Goal: Transaction & Acquisition: Purchase product/service

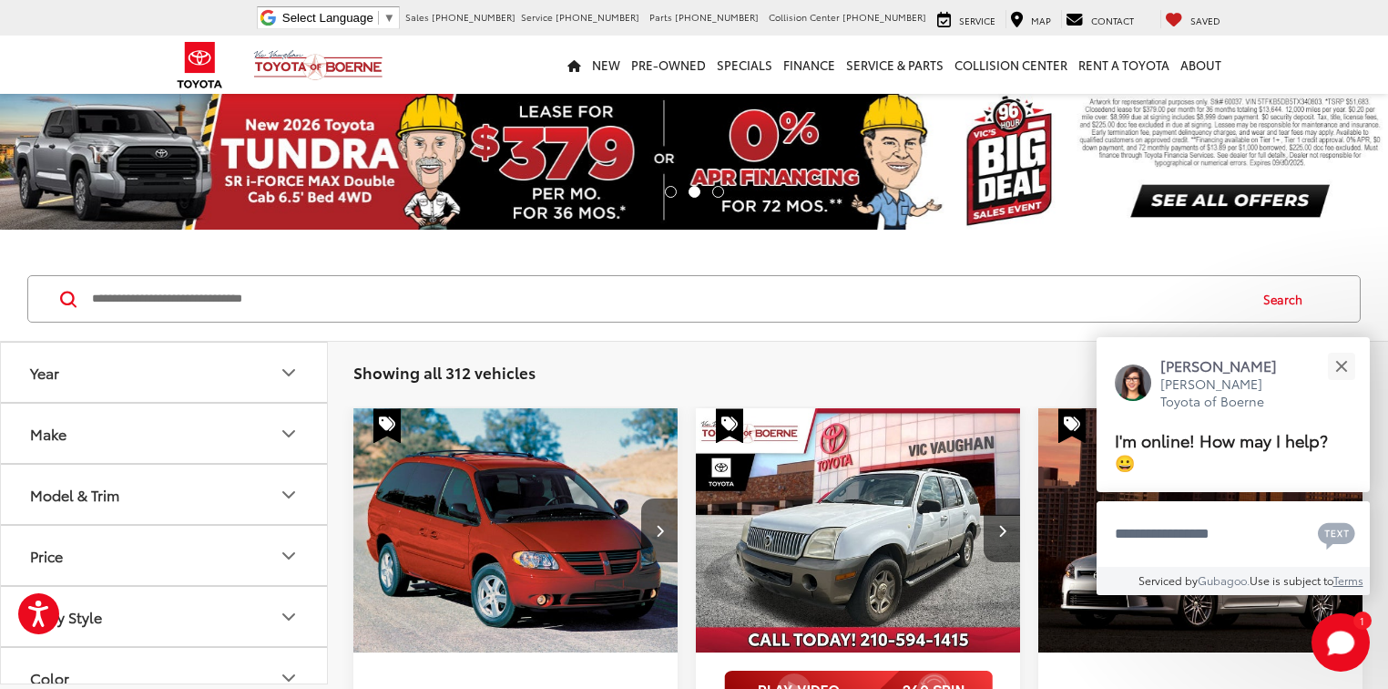
click at [301, 302] on input "Search by Make, Model, or Keyword" at bounding box center [668, 299] width 1156 height 44
paste input "******"
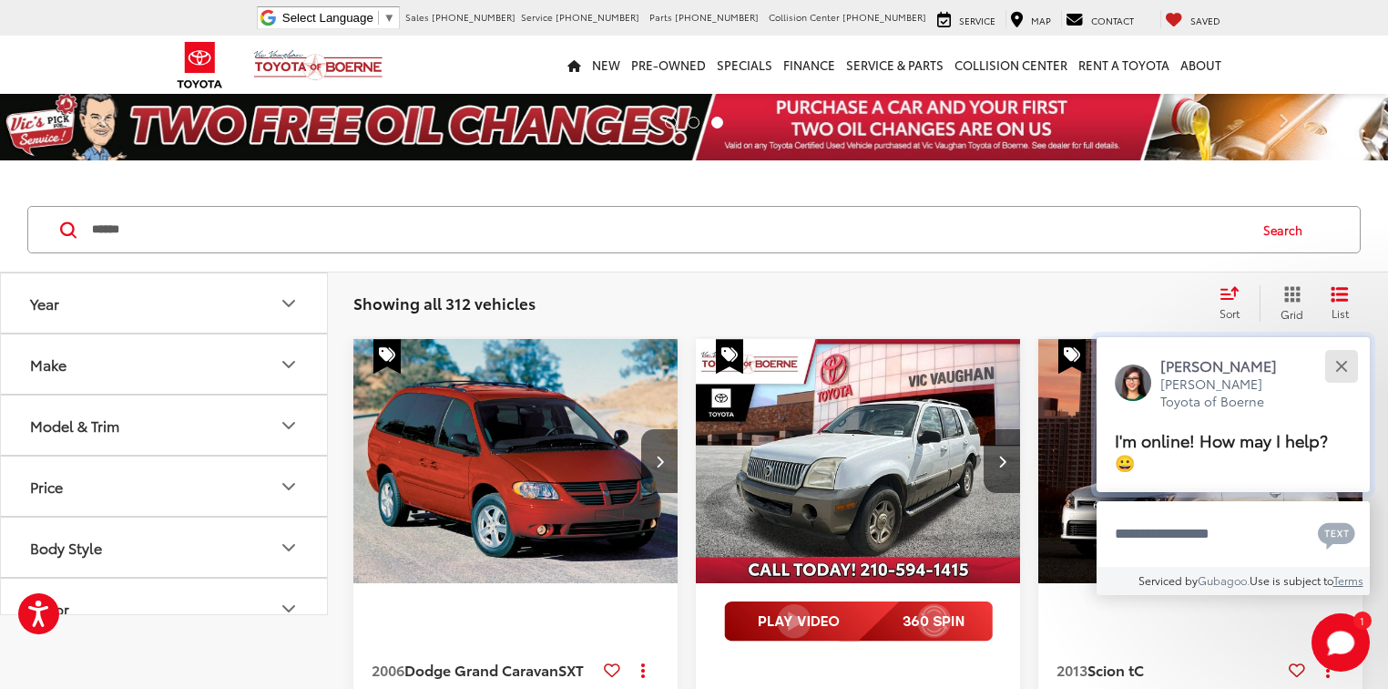
type input "******"
click at [1342, 373] on button "Close" at bounding box center [1341, 365] width 39 height 39
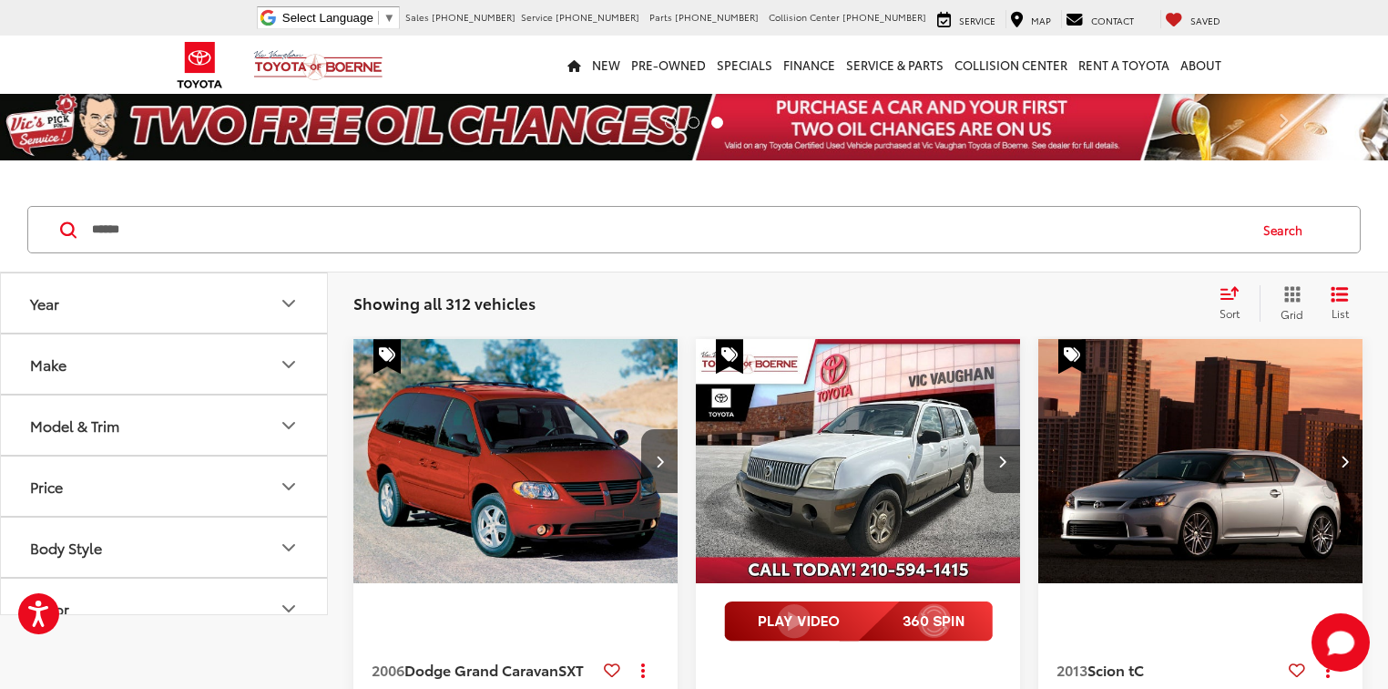
click at [1293, 236] on button "Search" at bounding box center [1287, 230] width 83 height 46
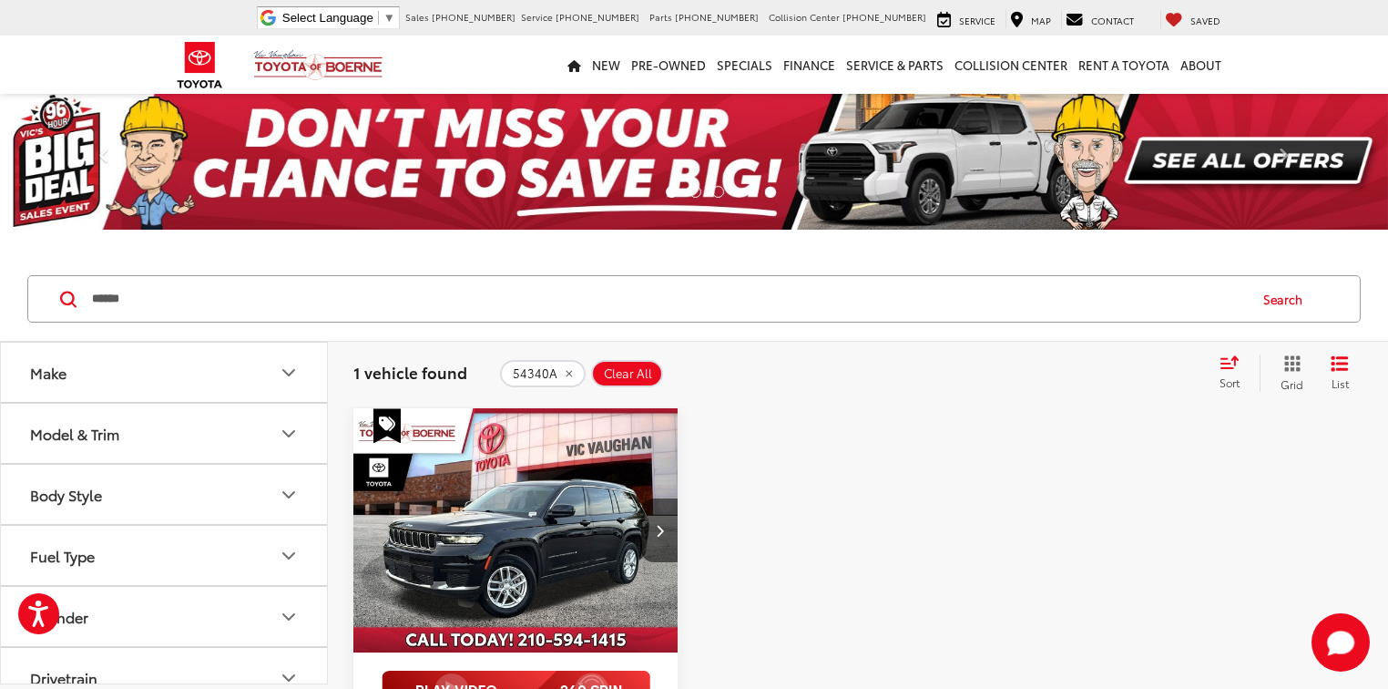
click at [1293, 295] on button "Search" at bounding box center [1287, 299] width 83 height 46
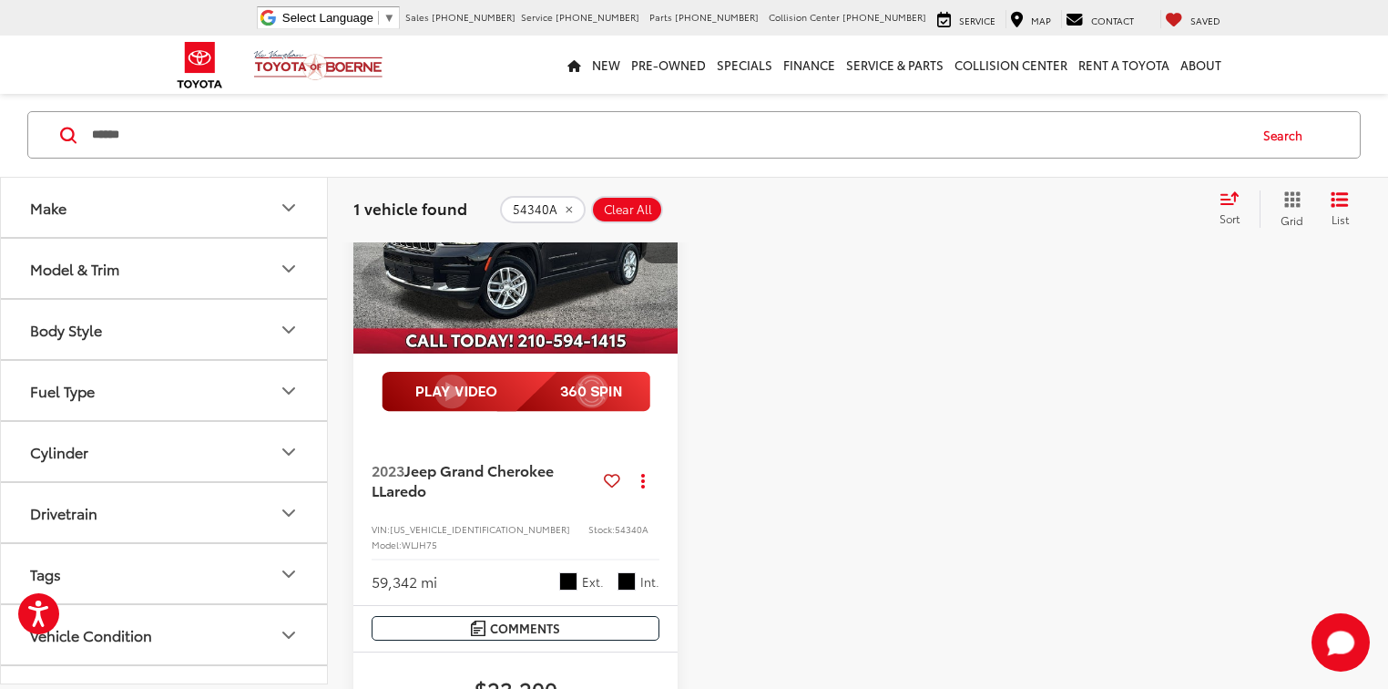
scroll to position [364, 0]
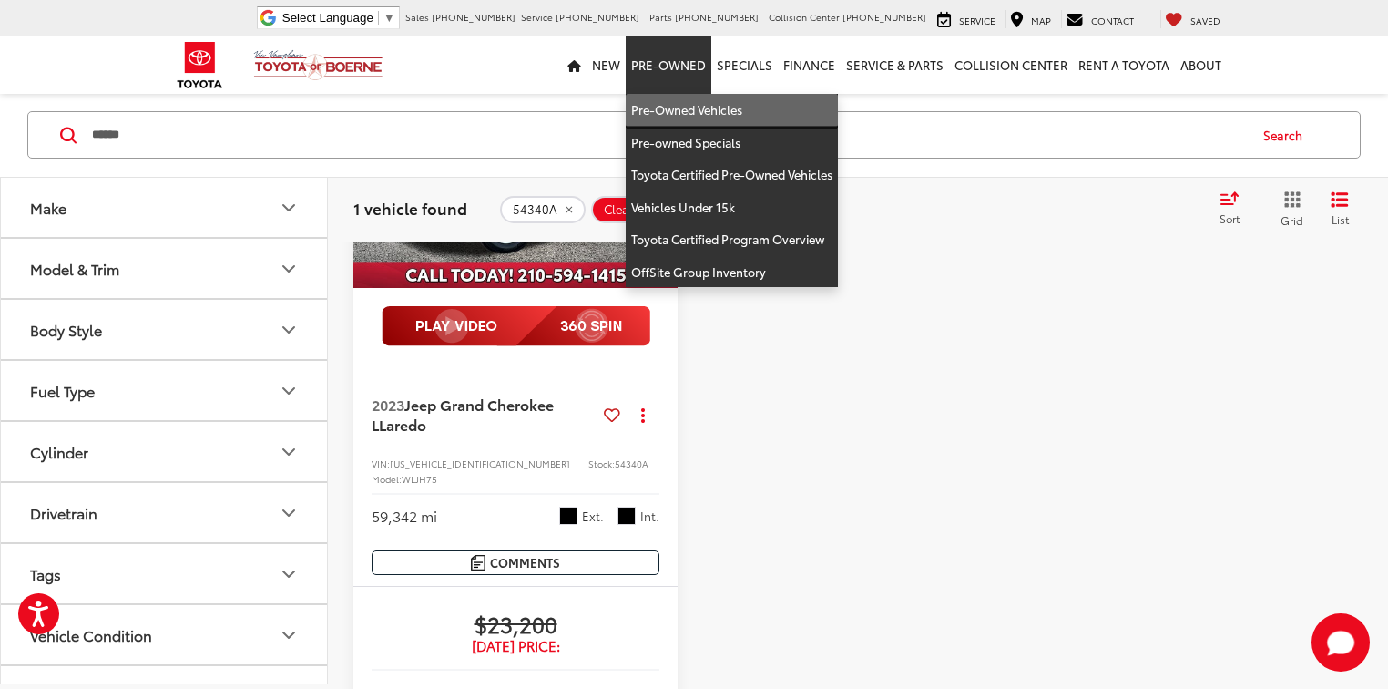
click at [686, 102] on link "Pre-Owned Vehicles" at bounding box center [732, 110] width 212 height 33
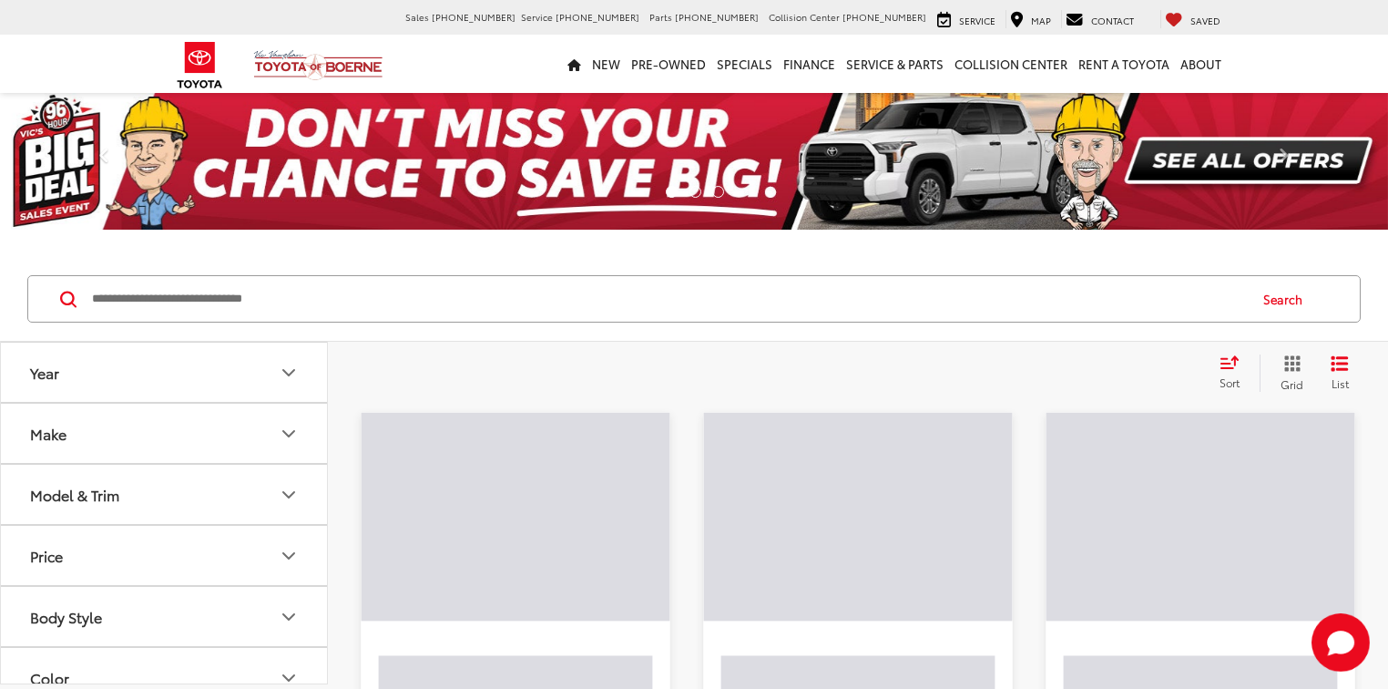
click at [117, 433] on button "Make" at bounding box center [165, 433] width 328 height 59
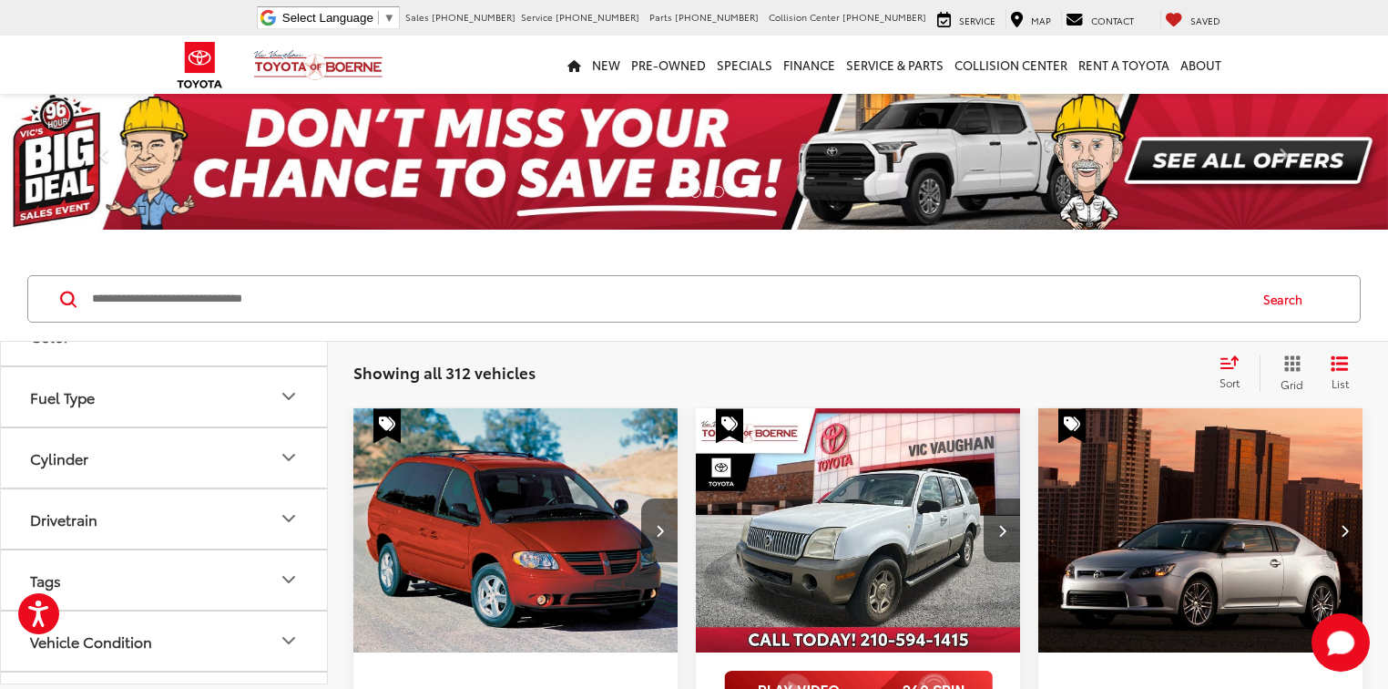
click at [159, 92] on label "Toyota (211)" at bounding box center [165, 76] width 74 height 31
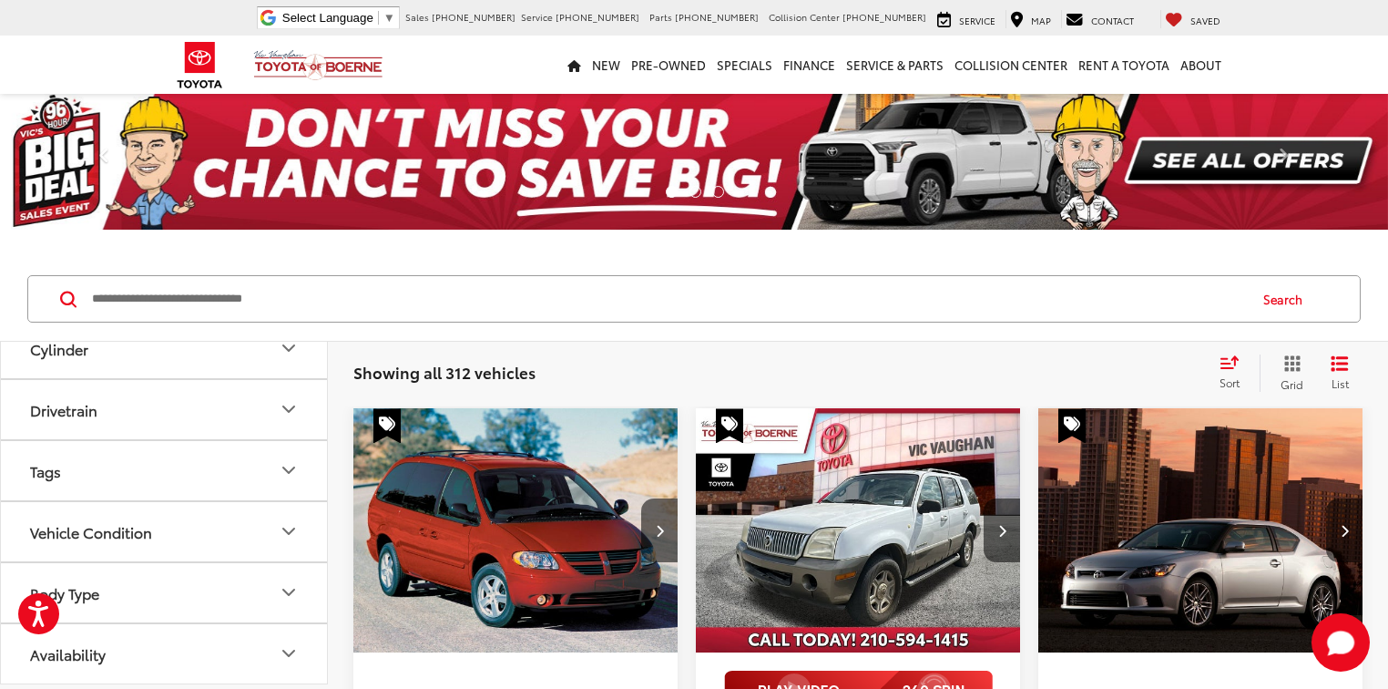
scroll to position [1166, 0]
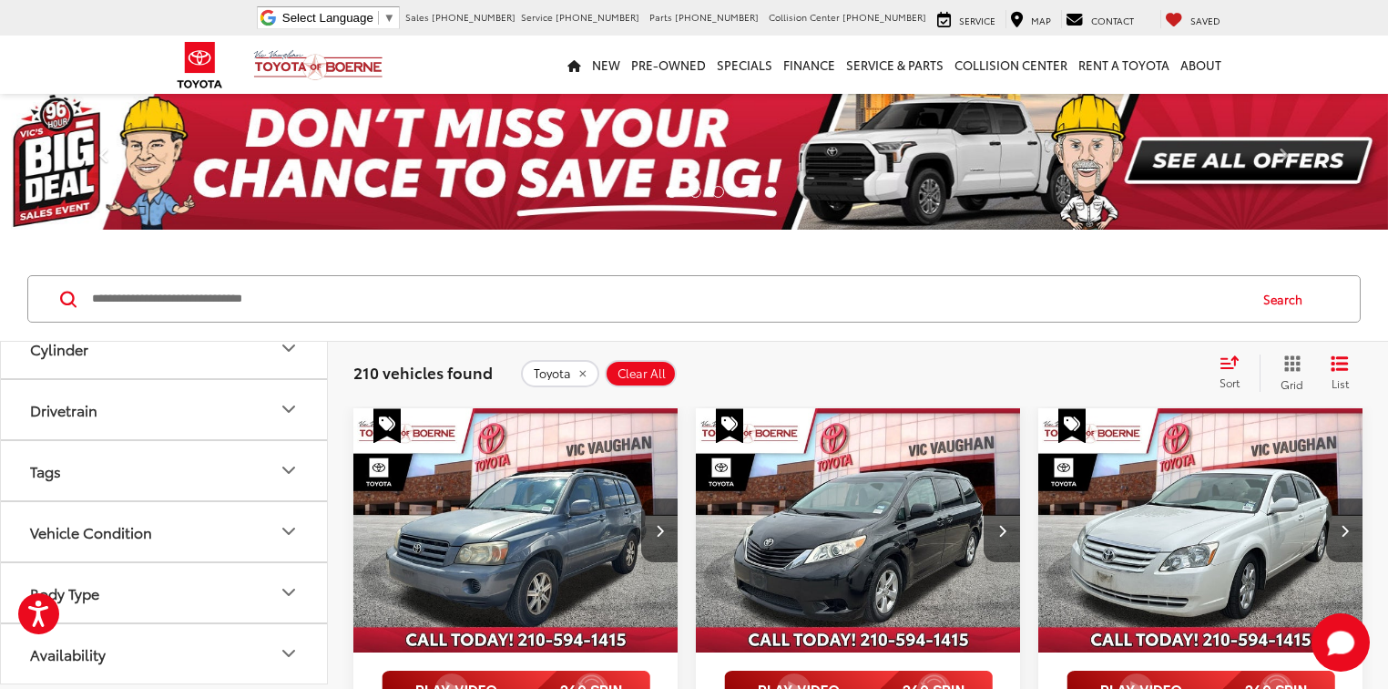
click at [177, 73] on button "Model & Trim" at bounding box center [165, 43] width 328 height 59
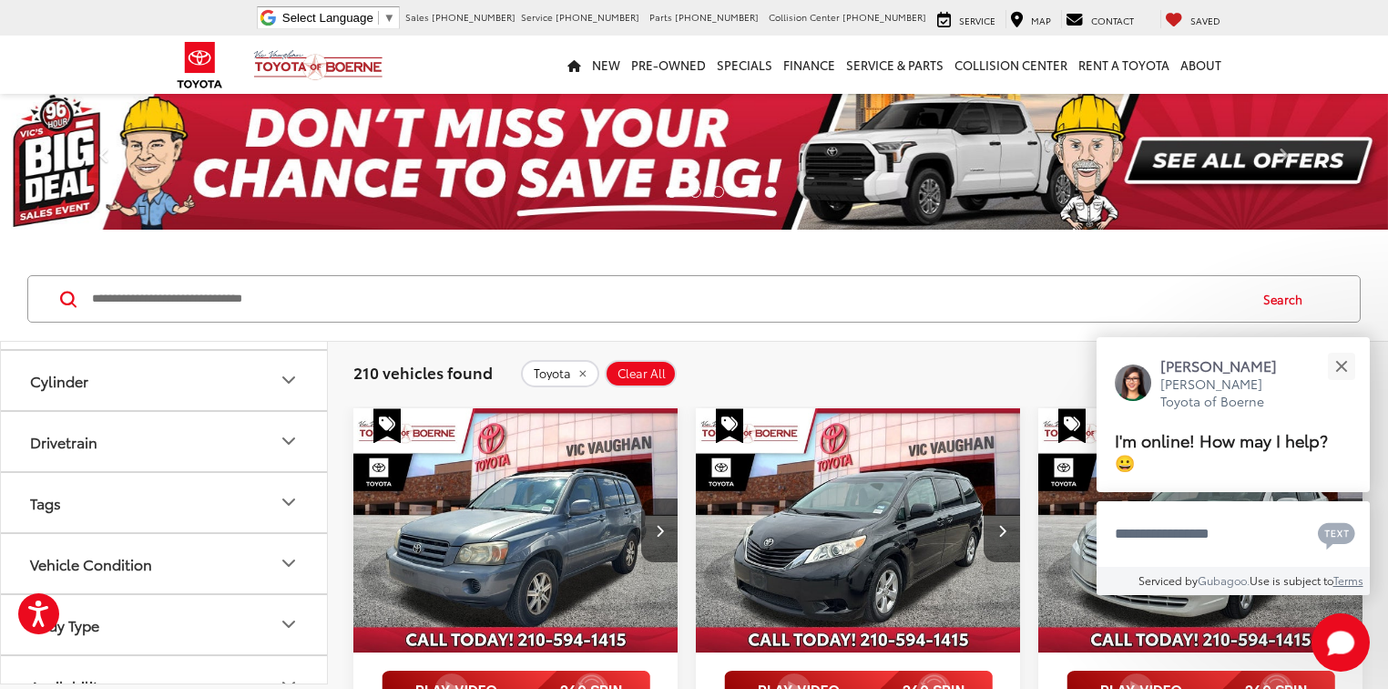
scroll to position [1895, 0]
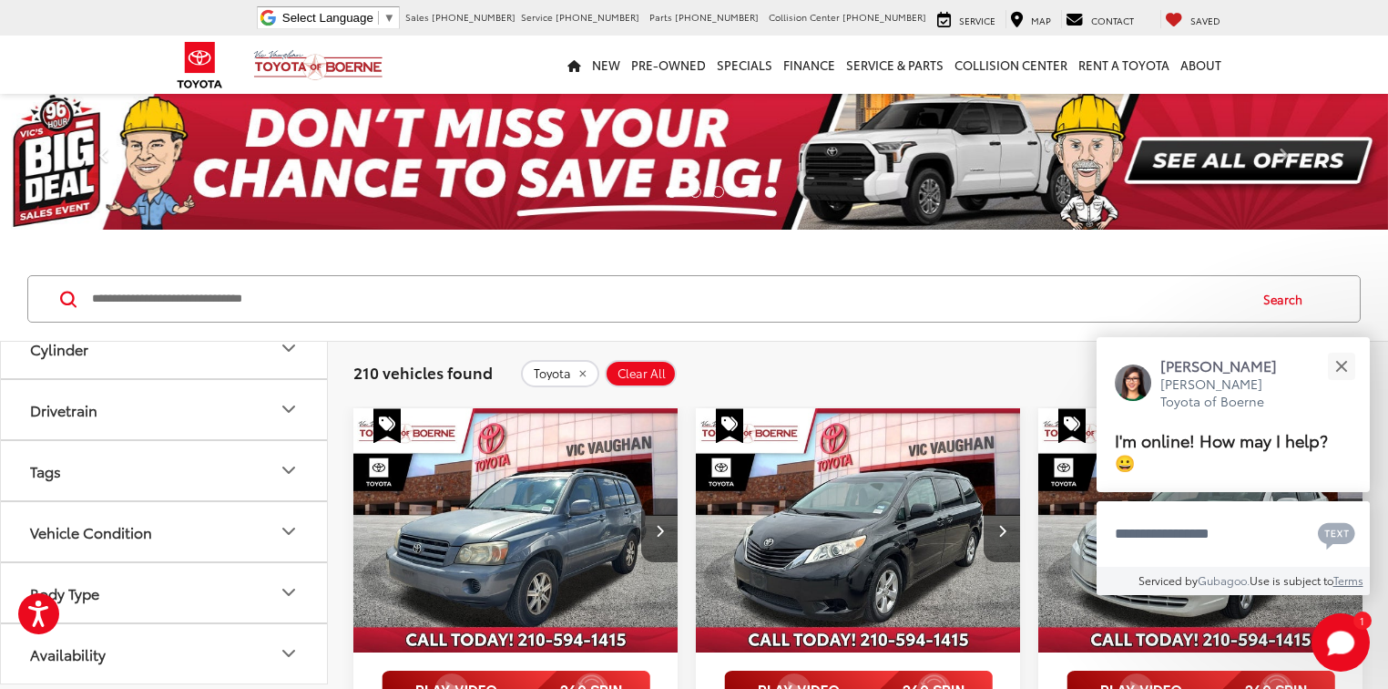
click at [55, 17] on label "Tundra (8)" at bounding box center [164, 1] width 246 height 32
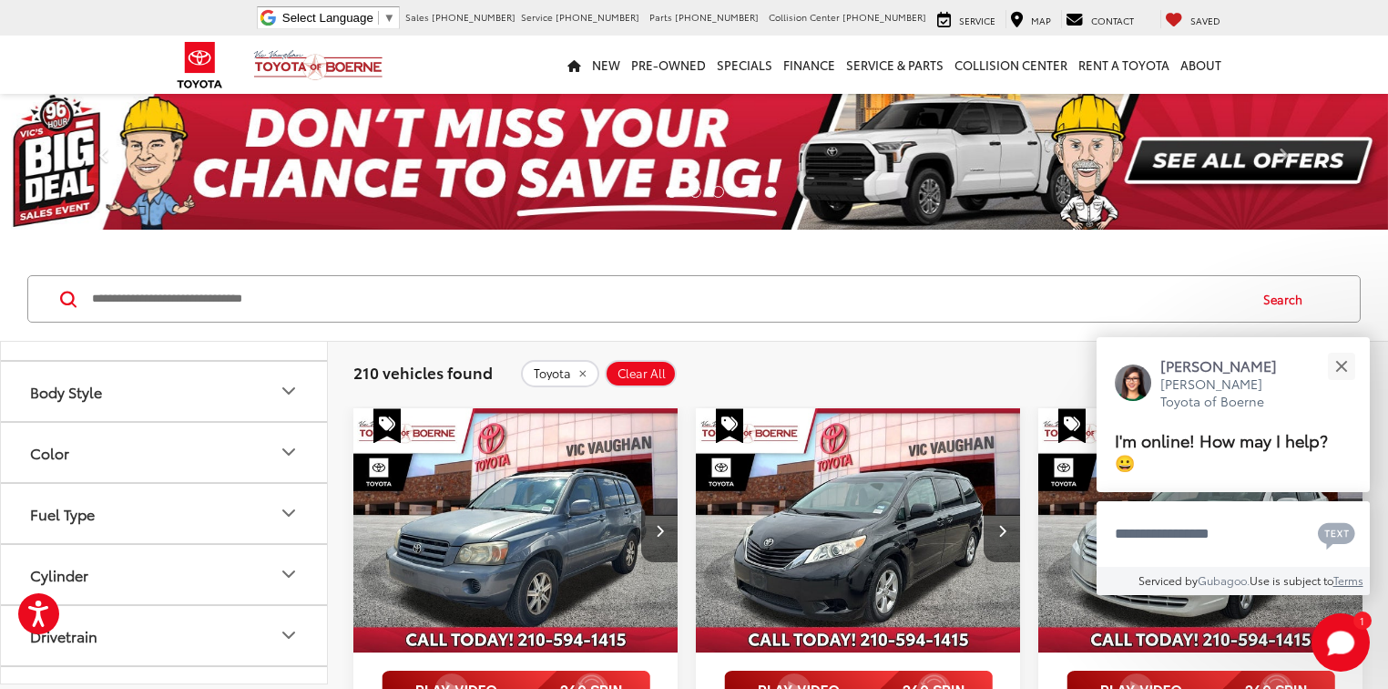
scroll to position [1940, 0]
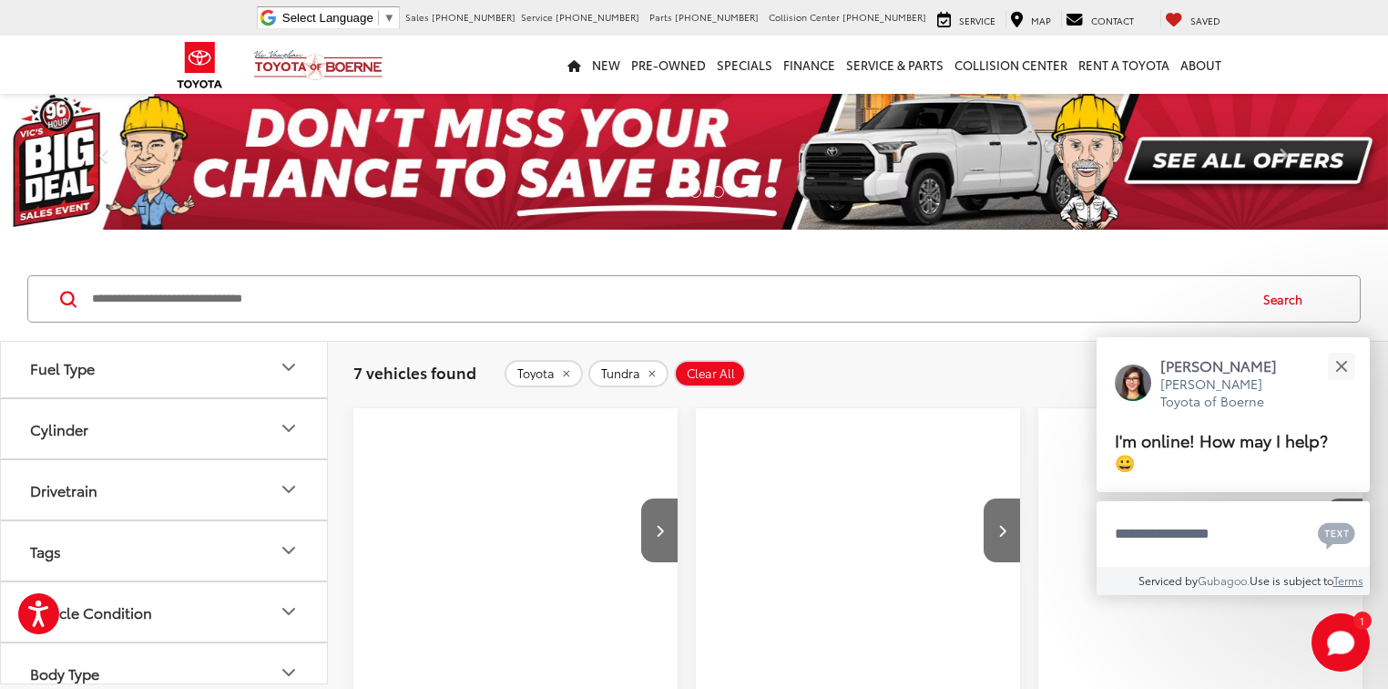
click at [51, 133] on label "Tundra Hybrid (2)" at bounding box center [164, 117] width 246 height 32
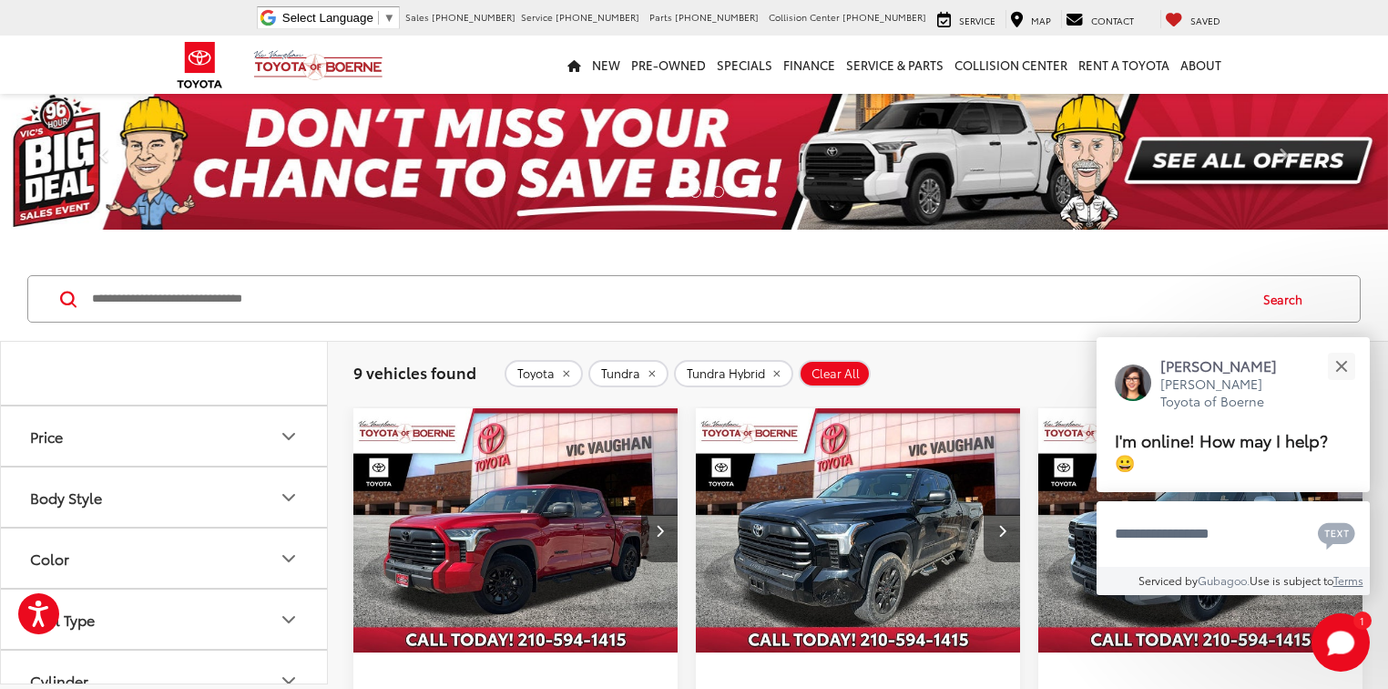
scroll to position [1576, 0]
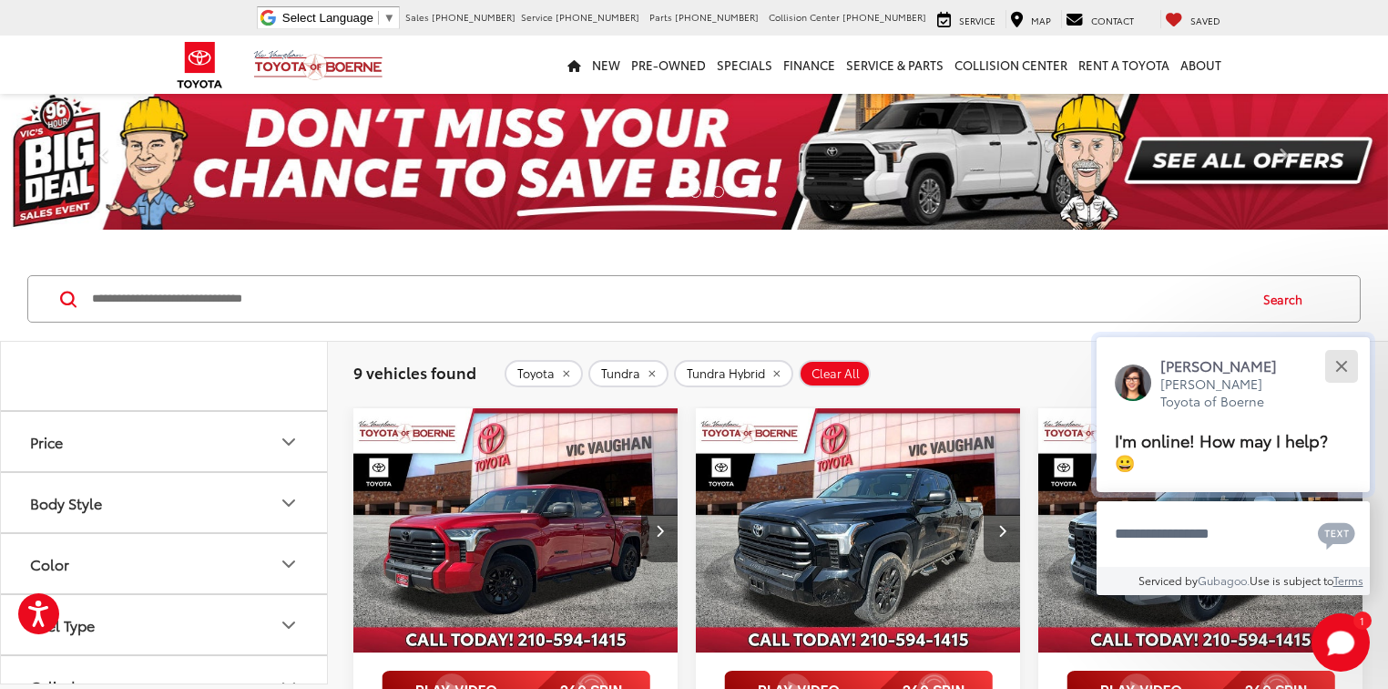
click at [1345, 362] on div "Close" at bounding box center [1341, 366] width 12 height 12
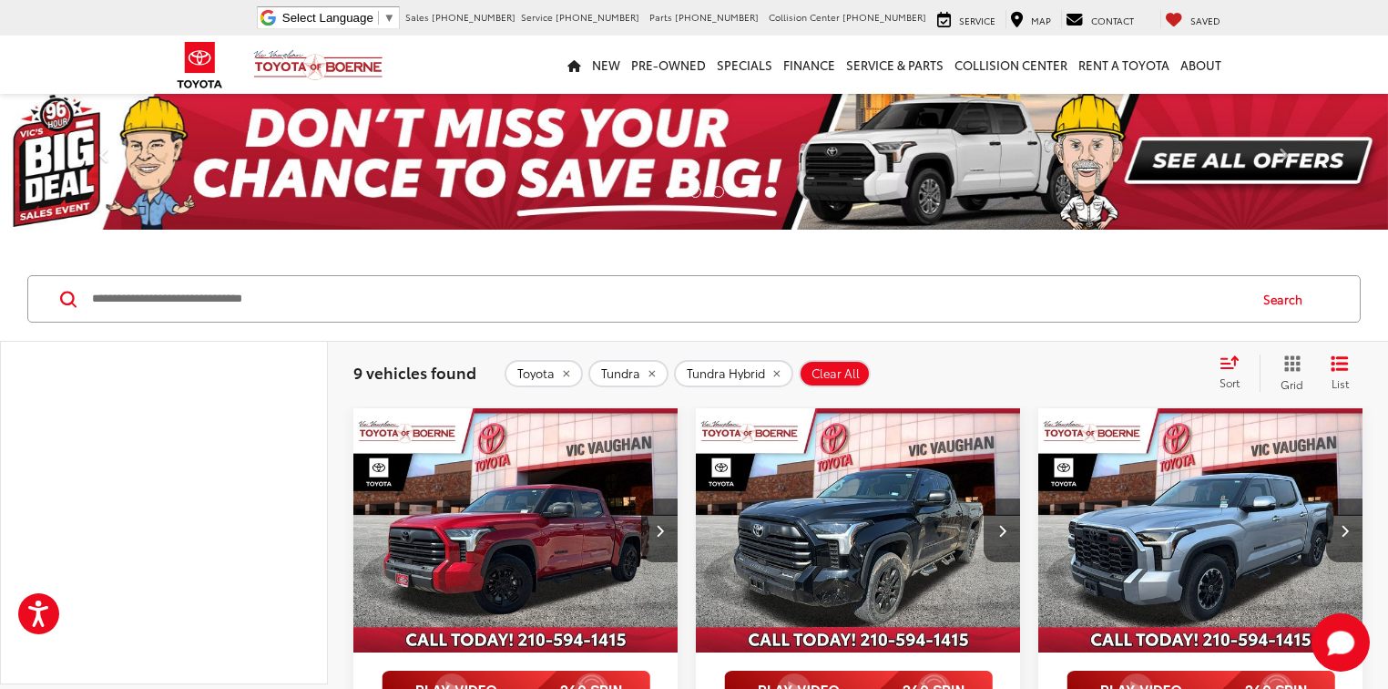
scroll to position [993, 0]
click at [264, 179] on button "Model & Trim" at bounding box center [165, 149] width 328 height 59
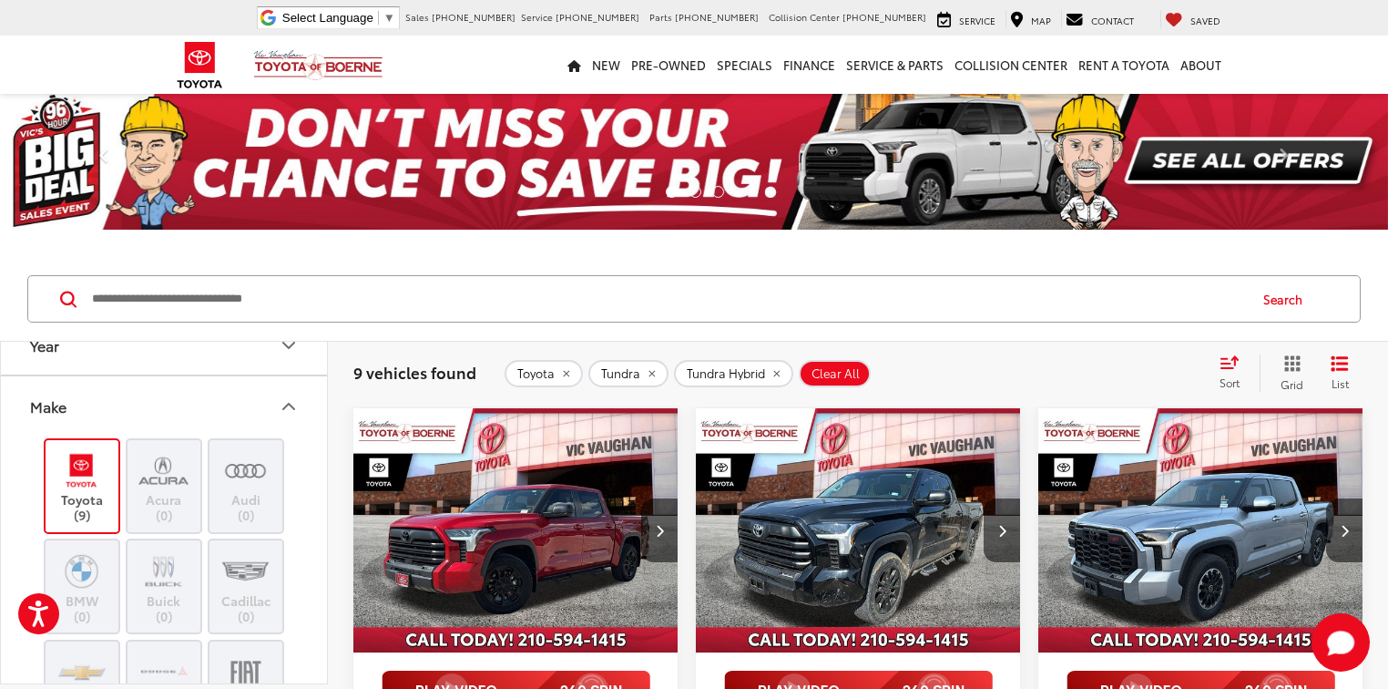
scroll to position [0, 0]
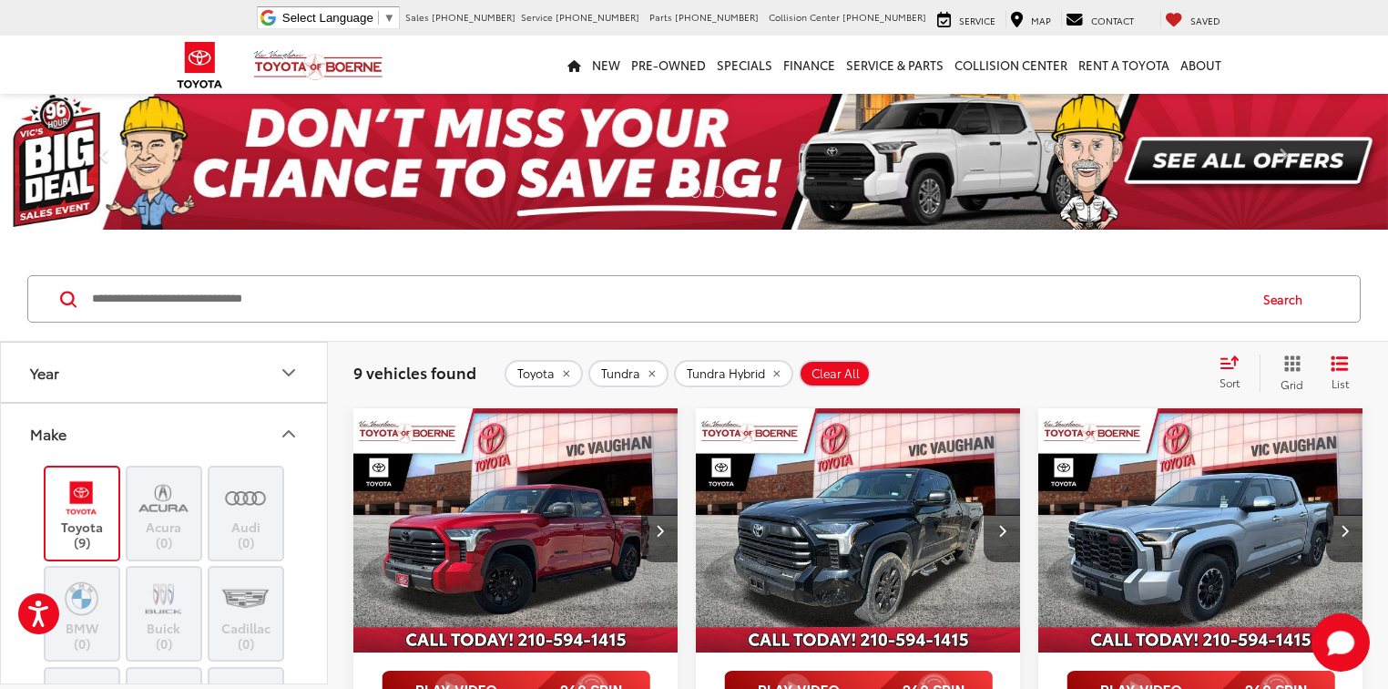
click at [281, 440] on icon "Make" at bounding box center [289, 434] width 22 height 22
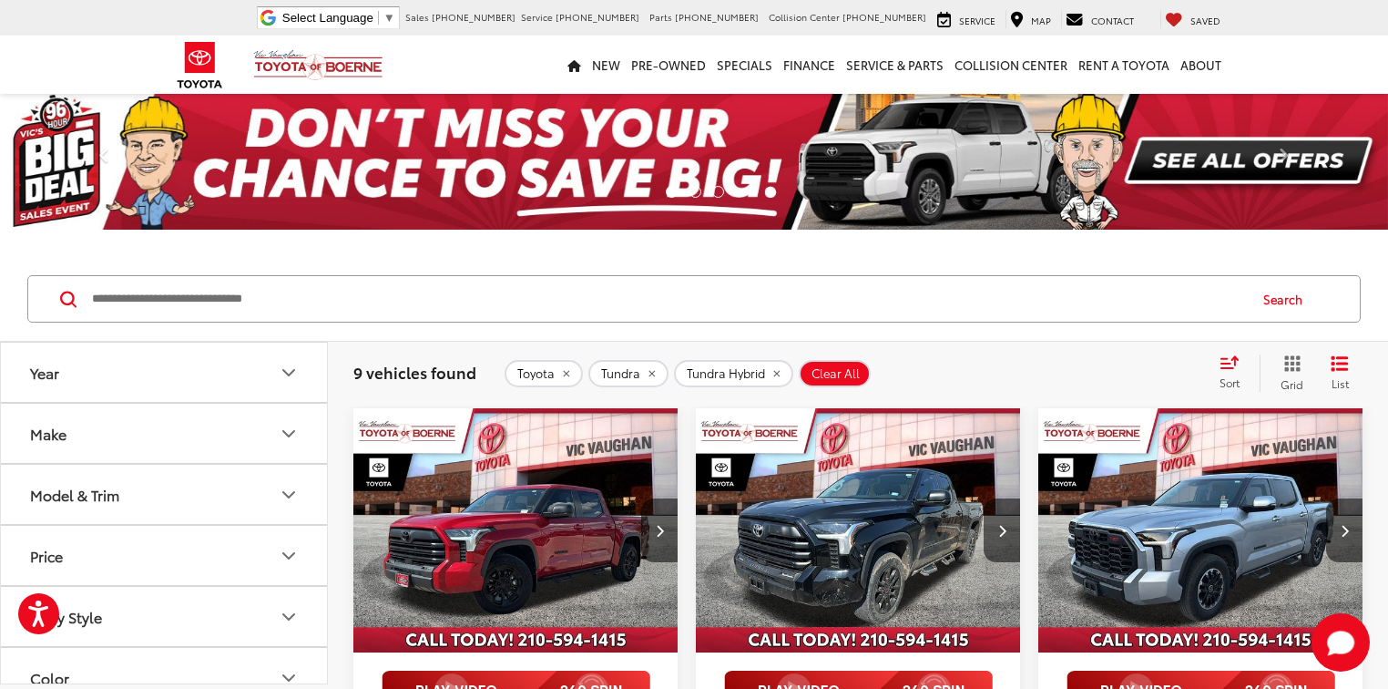
click at [216, 379] on button "Year" at bounding box center [165, 371] width 328 height 59
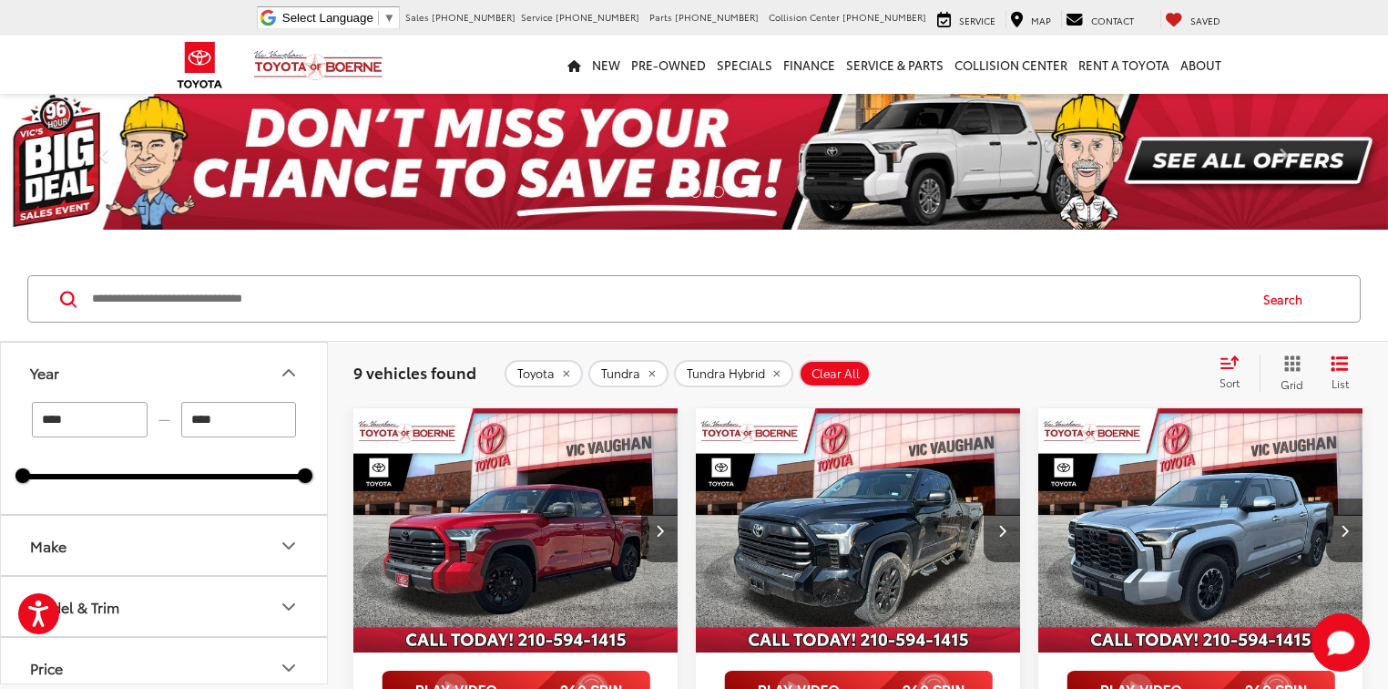
click at [96, 423] on input "****" at bounding box center [90, 420] width 116 height 36
type input "****"
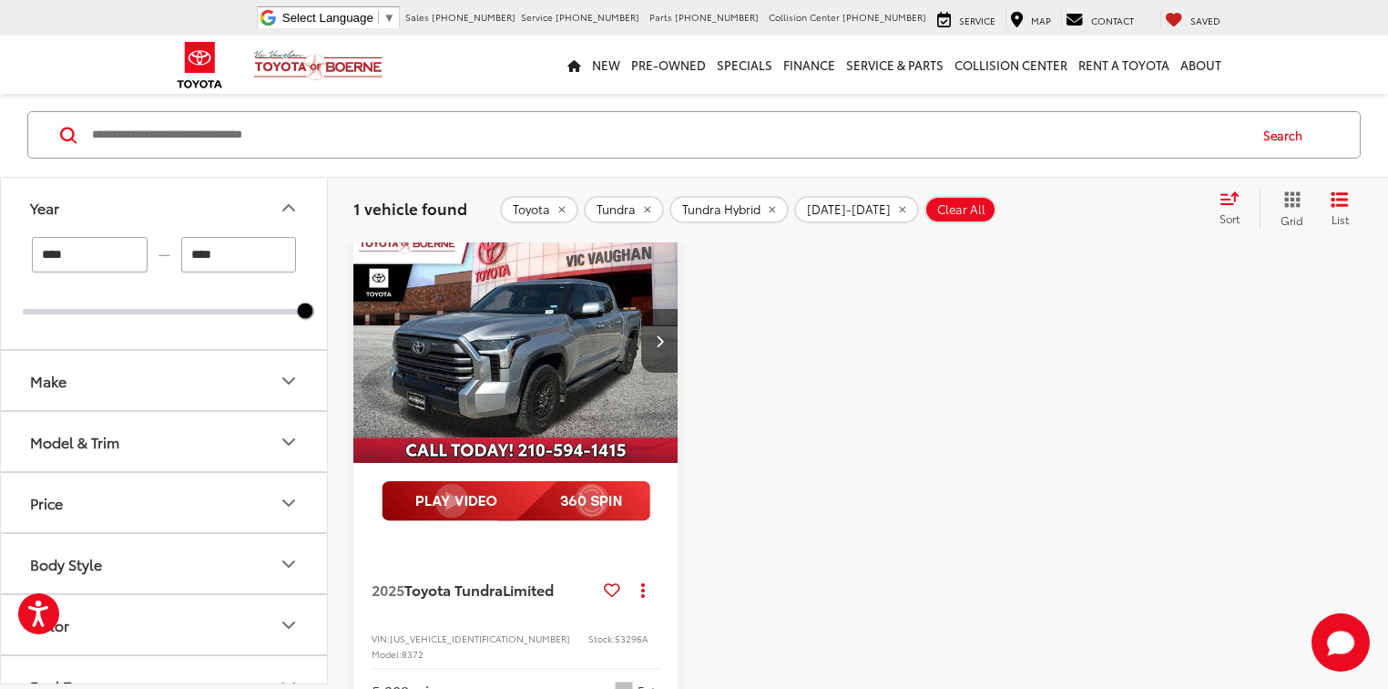
scroll to position [219, 0]
